Goal: Information Seeking & Learning: Learn about a topic

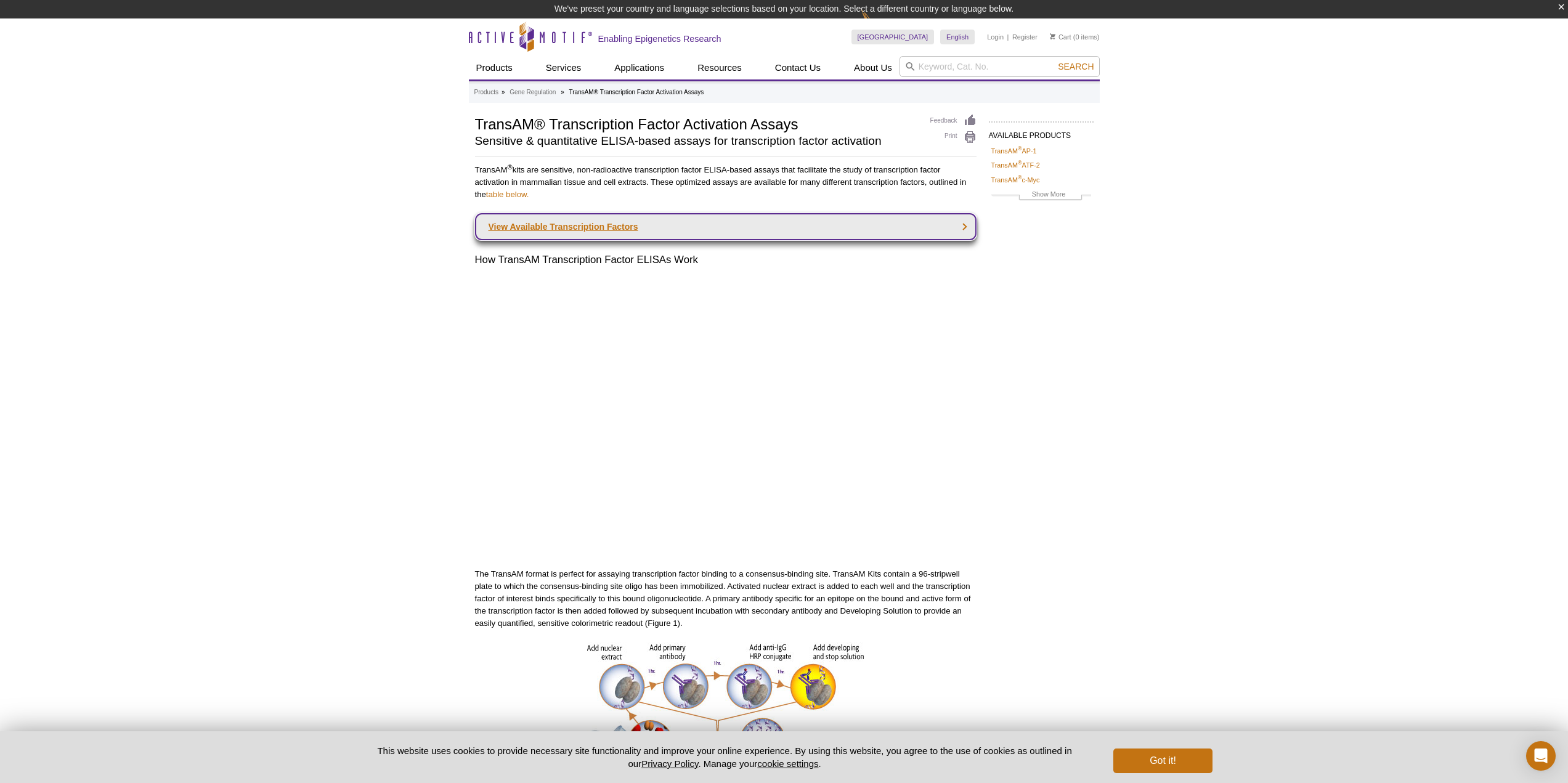
click at [675, 223] on link "View Available Transcription Factors" at bounding box center [726, 227] width 501 height 27
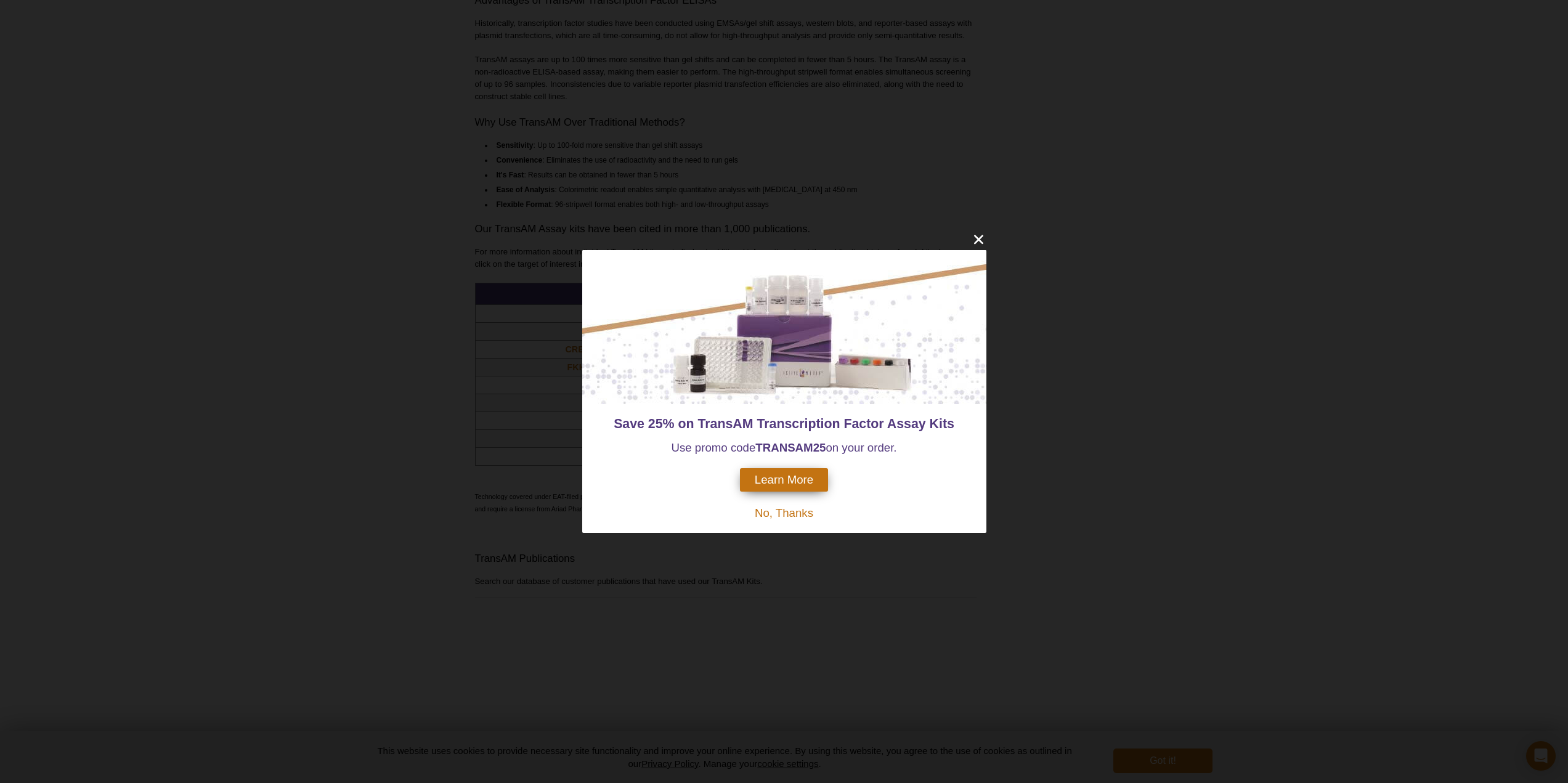
scroll to position [820, 0]
click at [978, 238] on icon "close" at bounding box center [979, 239] width 15 height 15
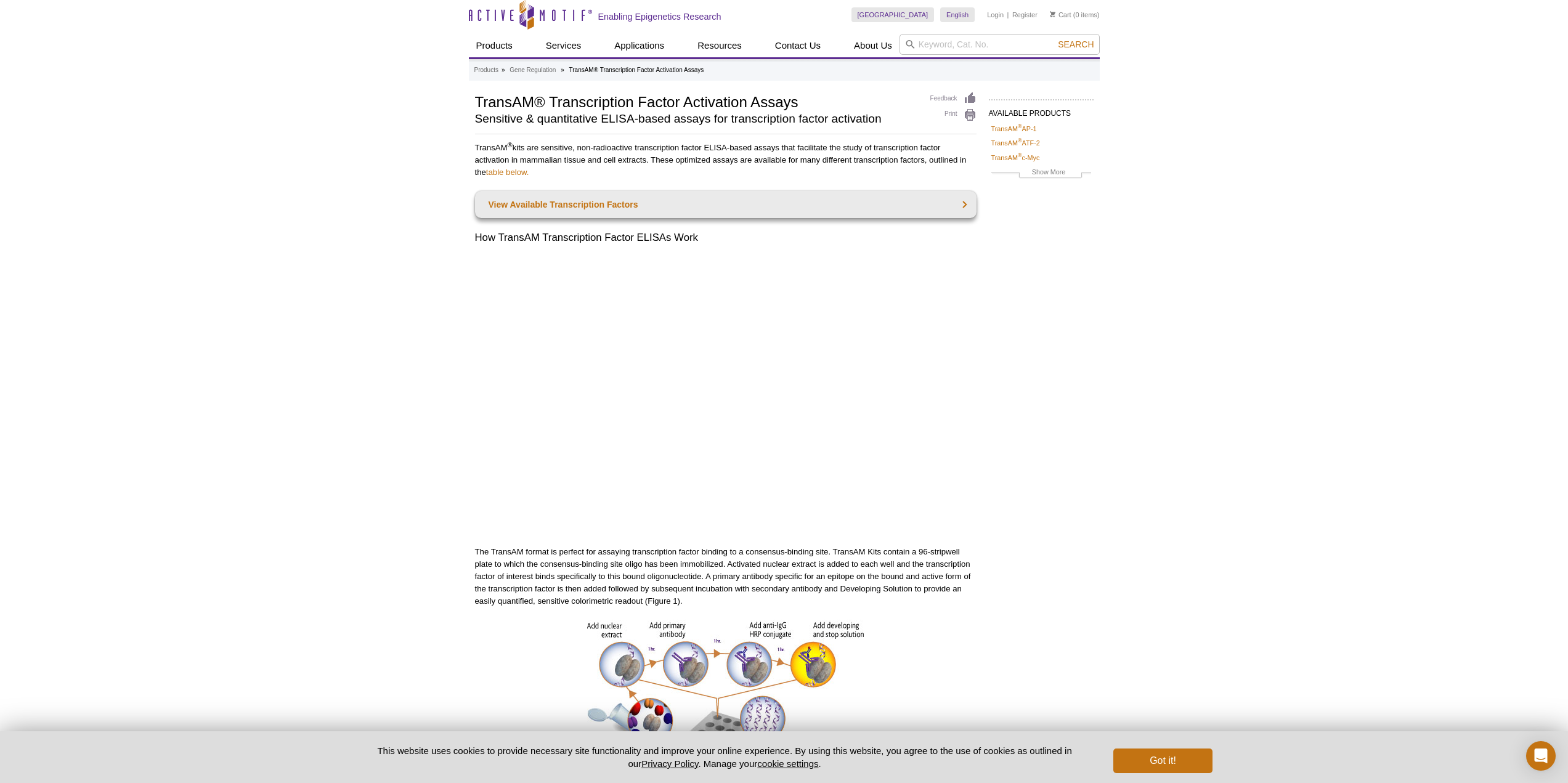
scroll to position [0, 0]
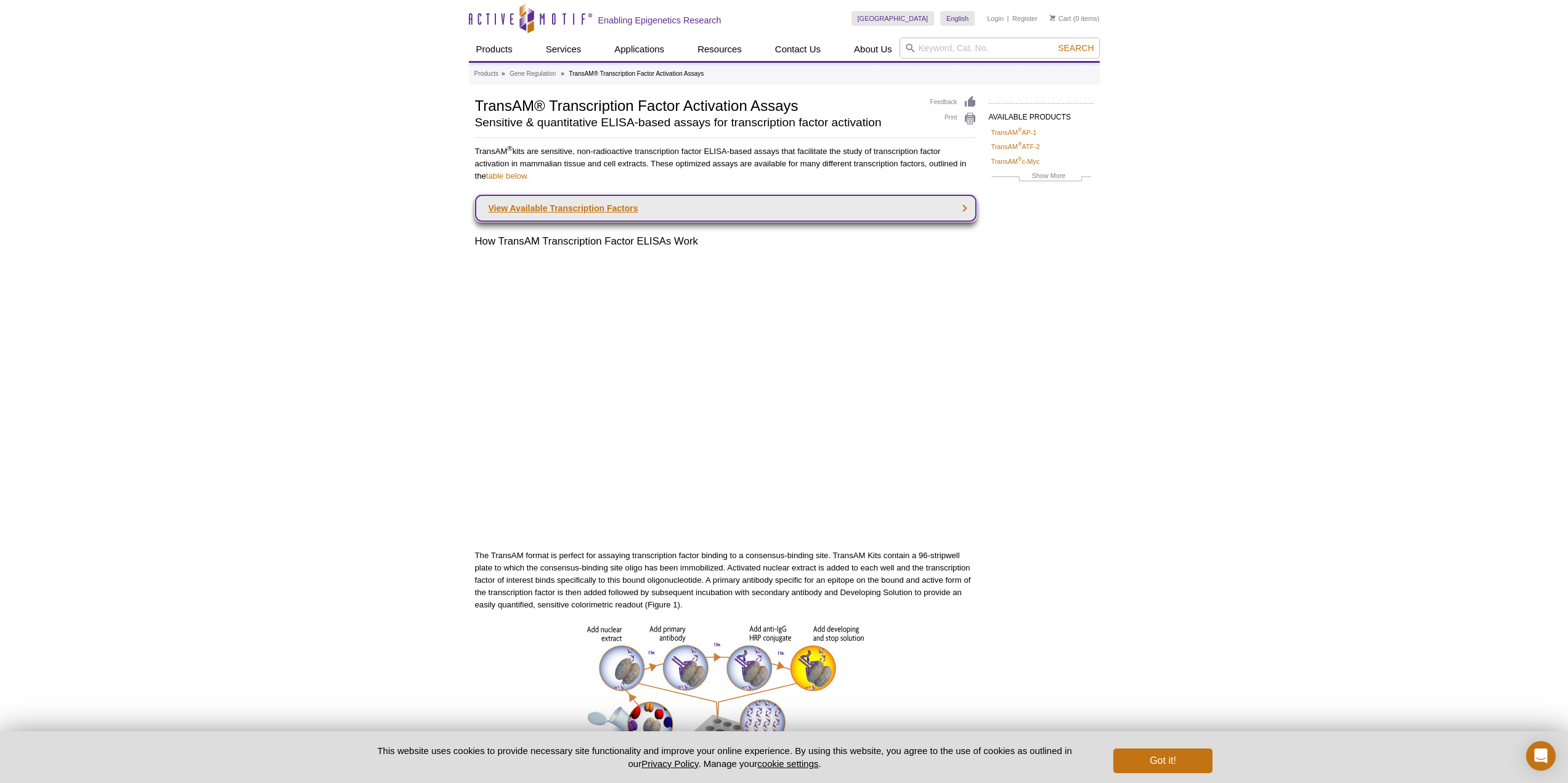
click at [846, 207] on link "View Available Transcription Factors" at bounding box center [726, 208] width 501 height 27
click at [950, 50] on input "search" at bounding box center [1000, 48] width 200 height 21
type input "stat"
click at [1054, 43] on button "Search" at bounding box center [1076, 48] width 43 height 11
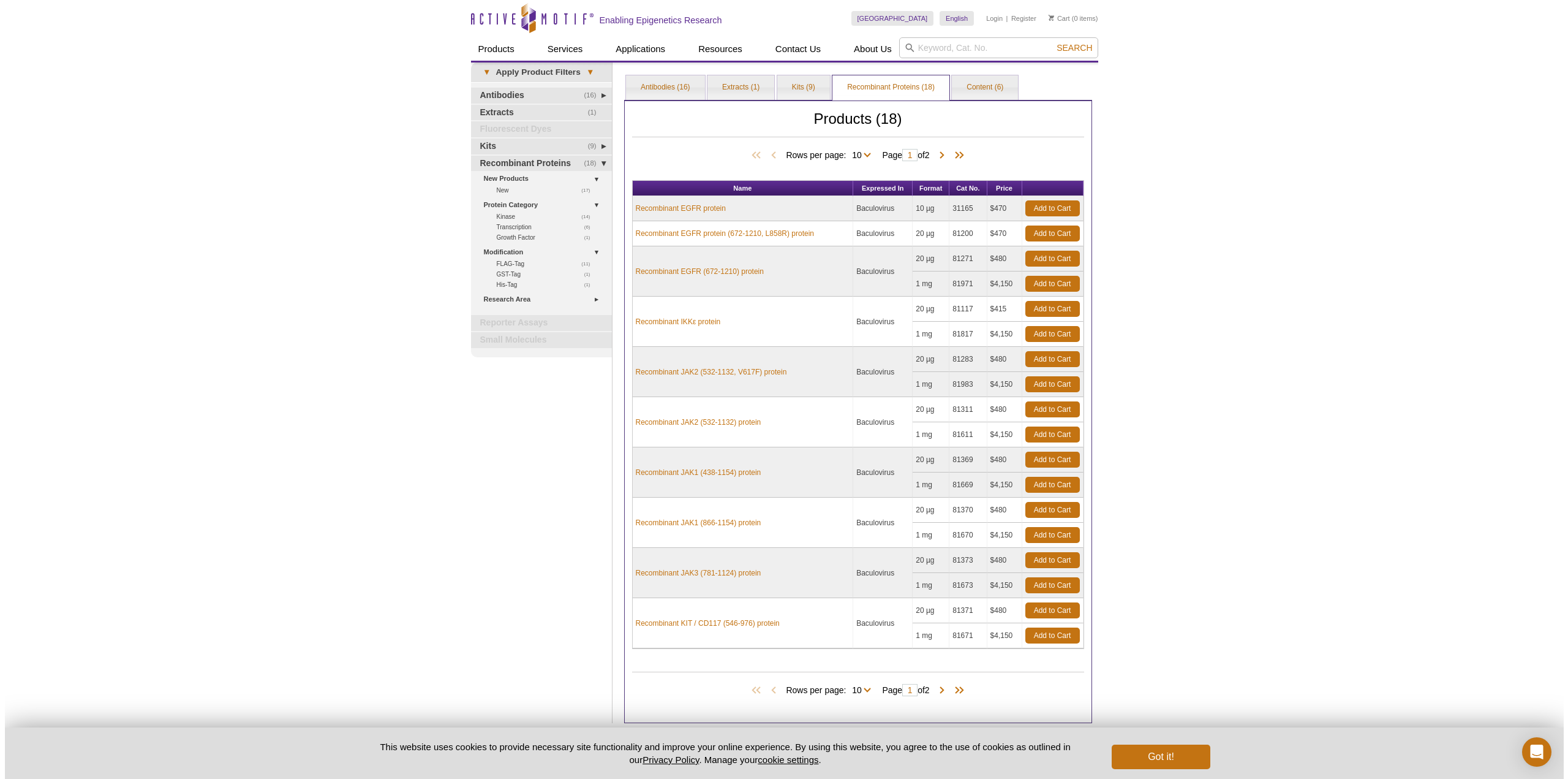
scroll to position [60, 0]
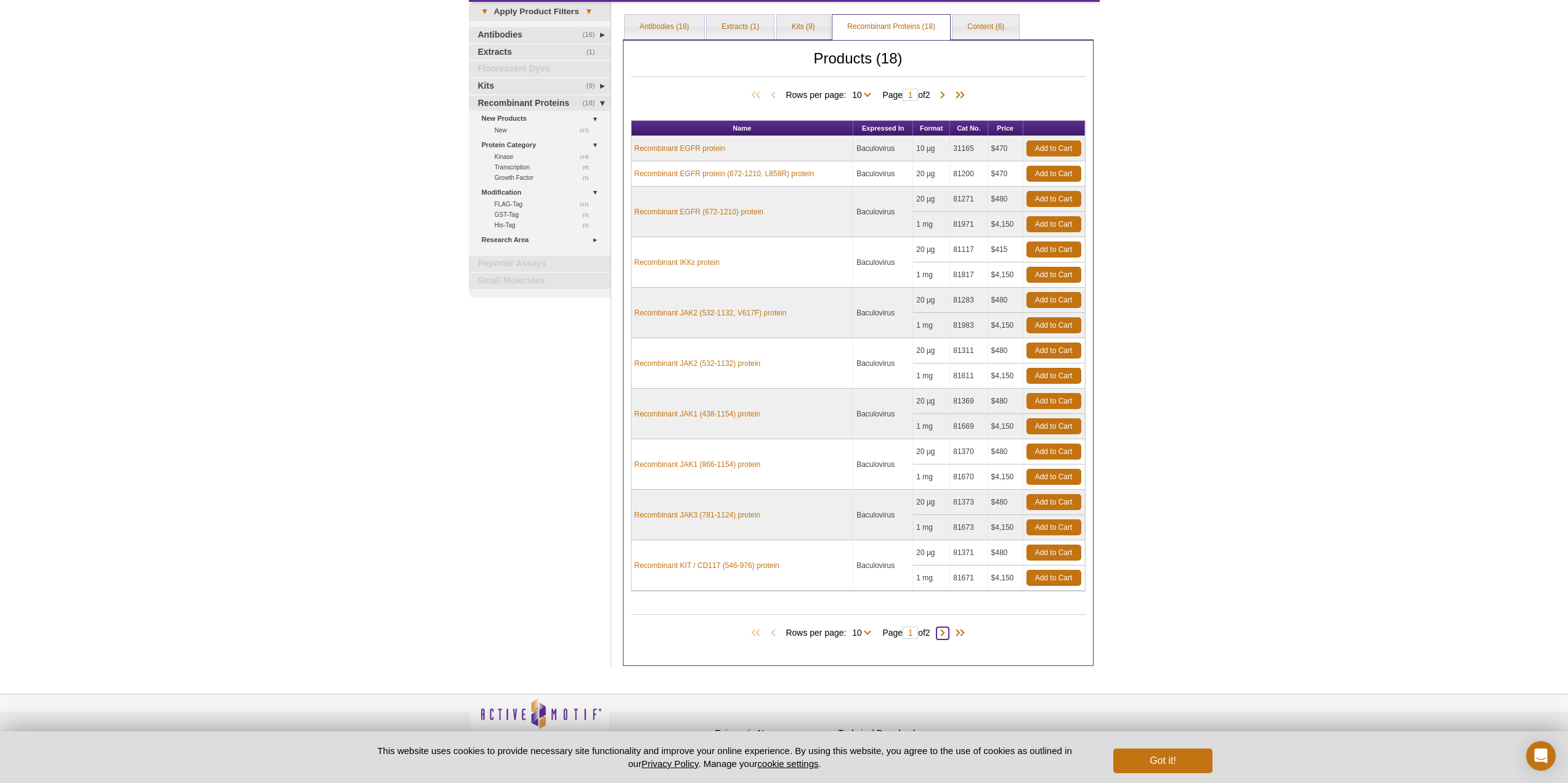
click at [941, 634] on span at bounding box center [943, 633] width 12 height 12
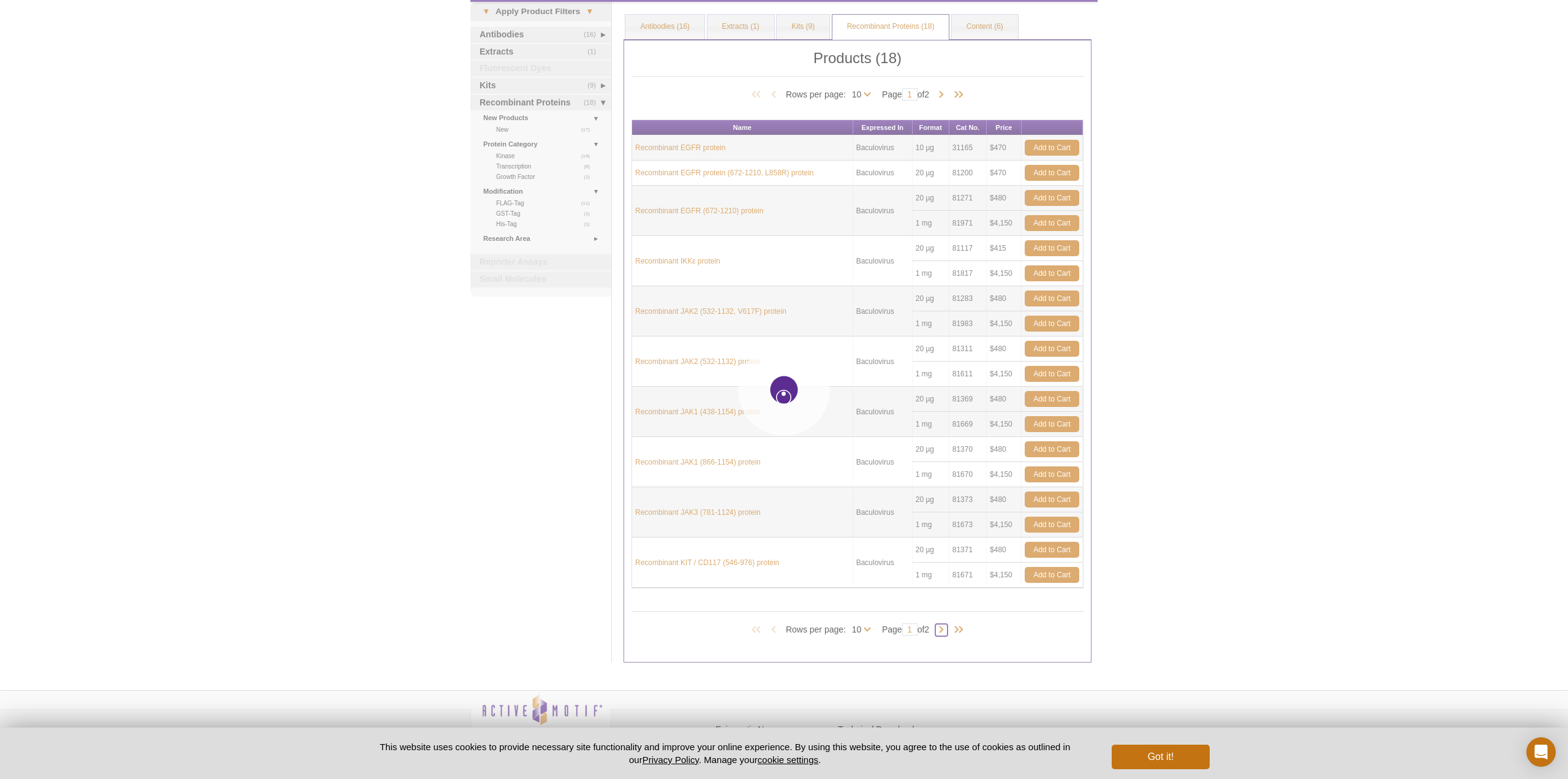
type input "2"
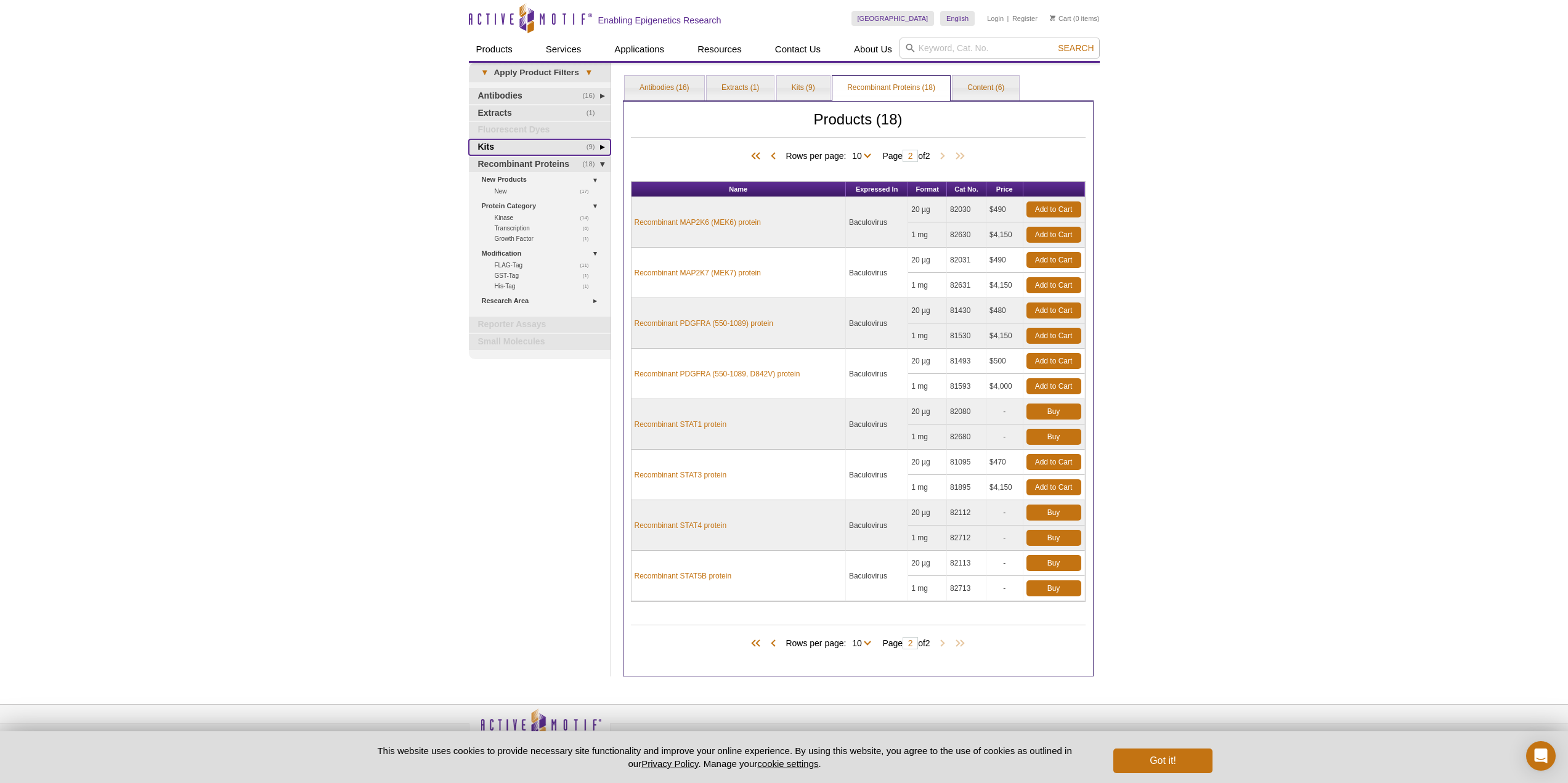
click at [562, 150] on link "(9) Kits" at bounding box center [540, 147] width 142 height 16
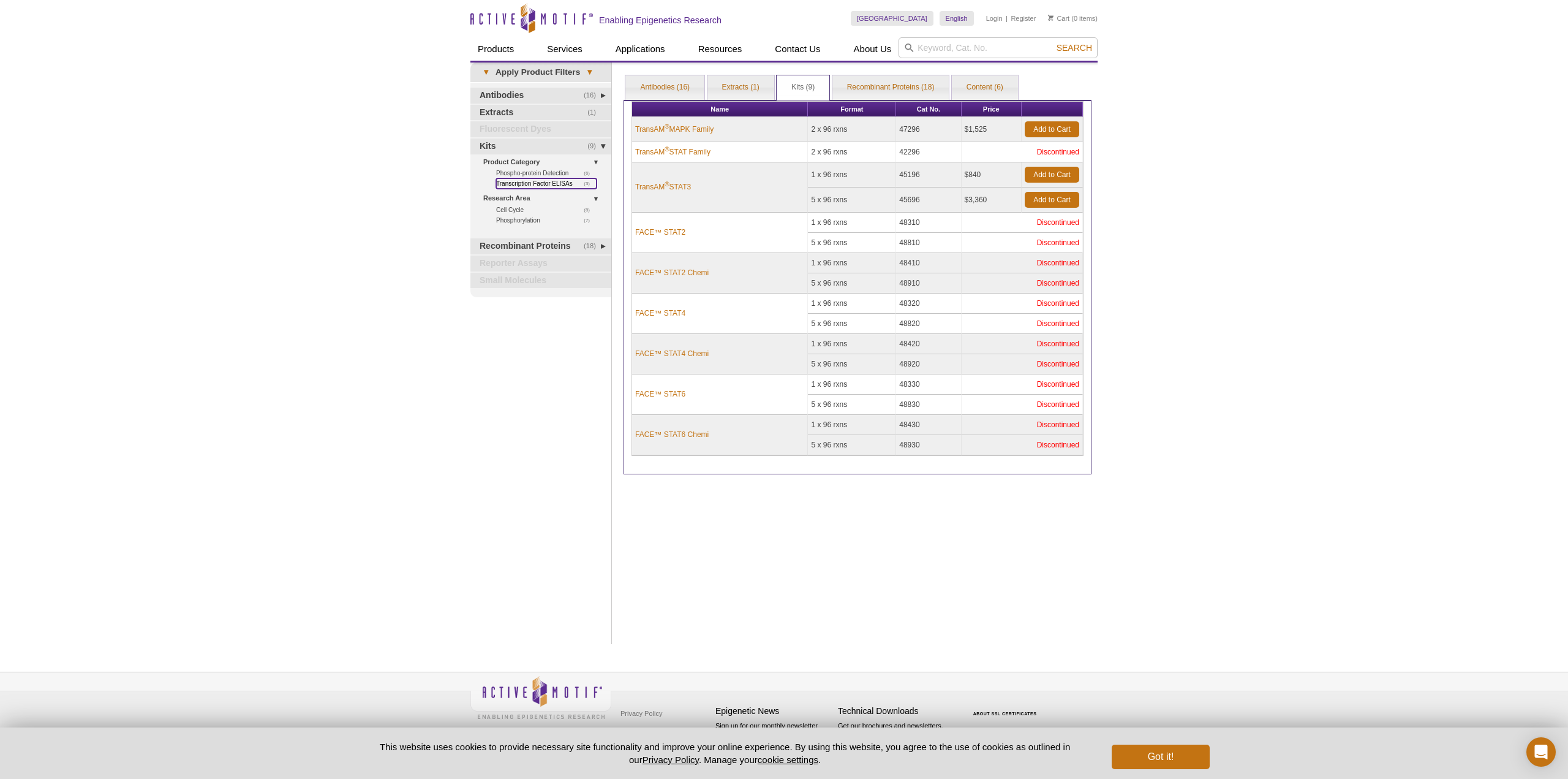
click at [560, 183] on link "(3) Transcription Factor ELISAs" at bounding box center [546, 183] width 100 height 10
